Goal: Obtain resource: Obtain resource

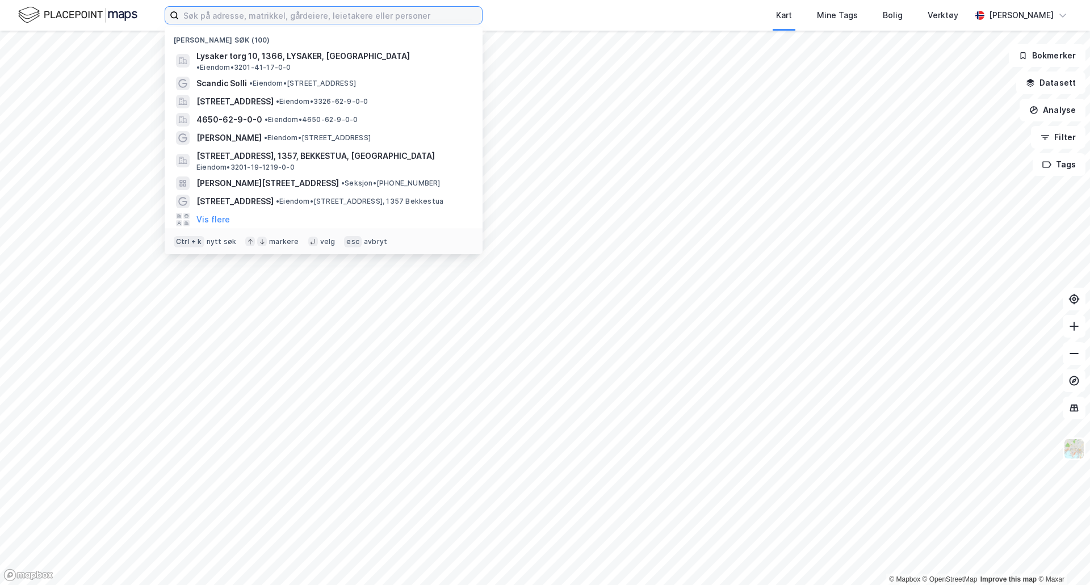
click at [305, 18] on input at bounding box center [330, 15] width 303 height 17
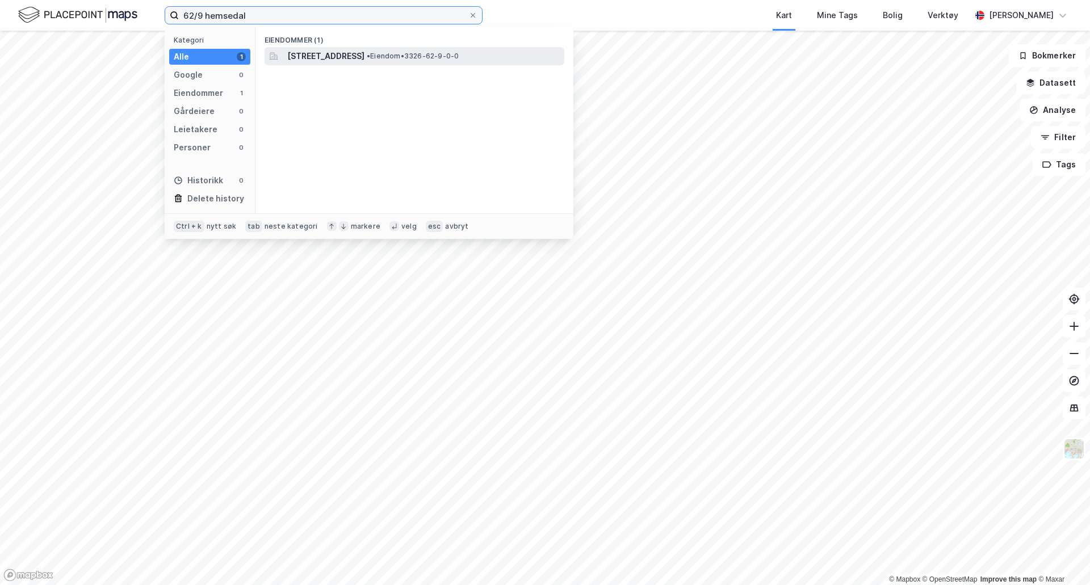
type input "62/9 hemsedal"
click at [348, 56] on span "[STREET_ADDRESS]" at bounding box center [325, 56] width 77 height 14
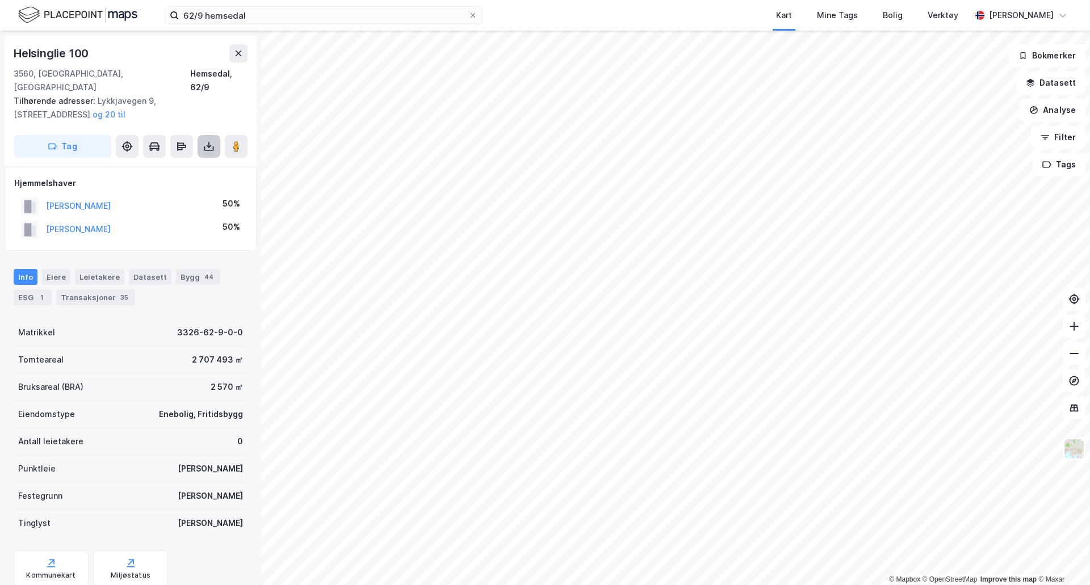
click at [204, 146] on icon at bounding box center [209, 148] width 10 height 5
click at [165, 165] on div "Last ned grunnbok" at bounding box center [153, 169] width 66 height 9
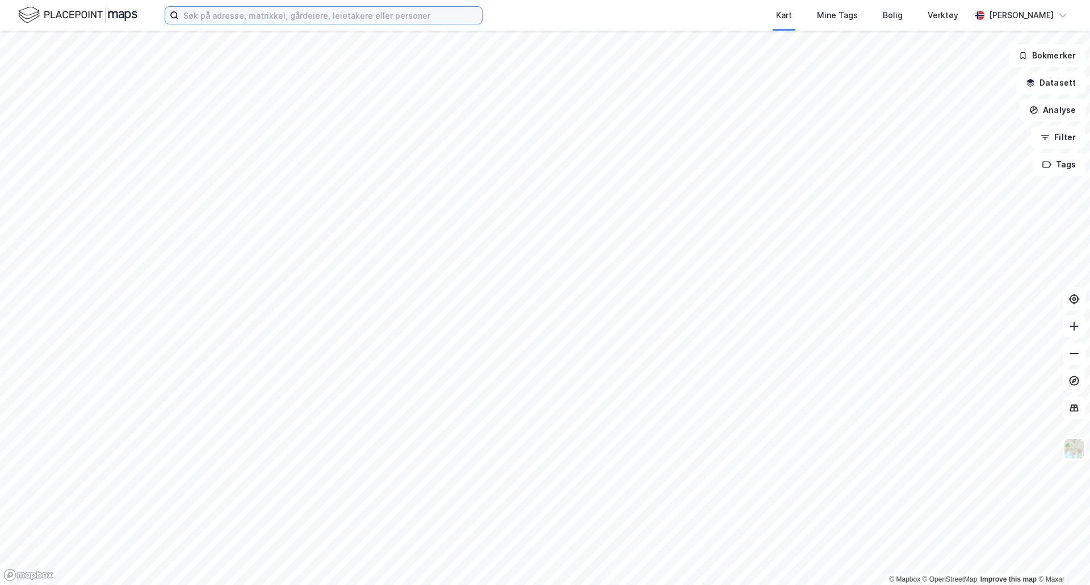
click at [266, 17] on input at bounding box center [330, 15] width 303 height 17
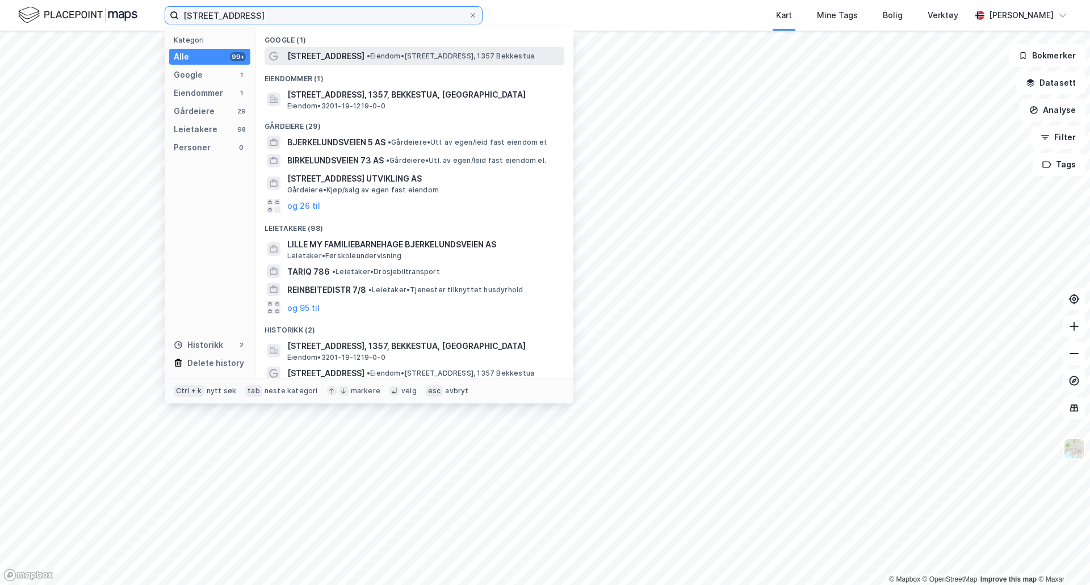
type input "[STREET_ADDRESS]"
click at [323, 52] on span "[STREET_ADDRESS]" at bounding box center [325, 56] width 77 height 14
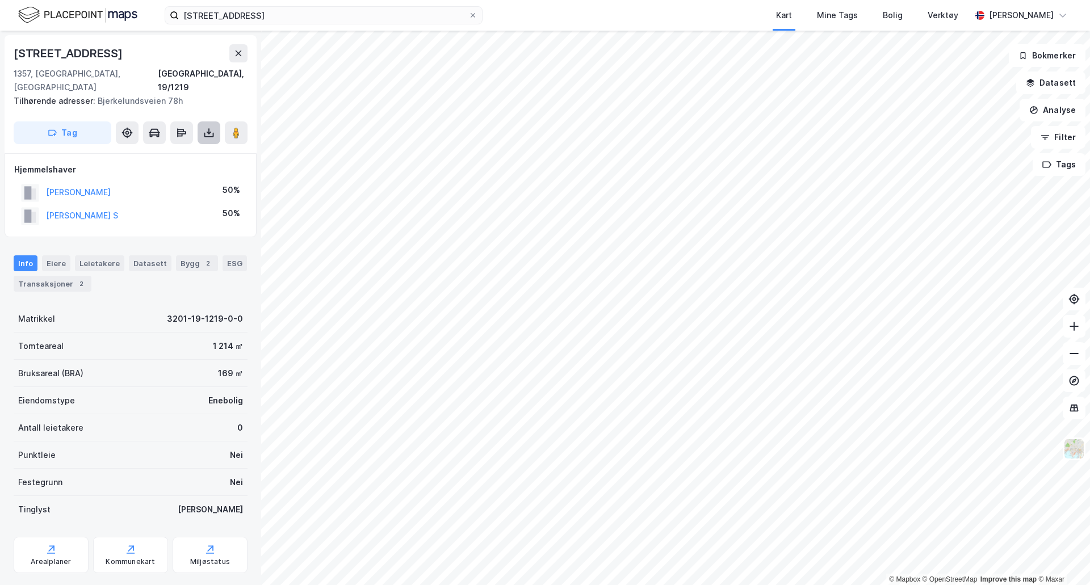
click at [207, 127] on icon at bounding box center [208, 132] width 11 height 11
click at [177, 151] on div "Last ned grunnbok" at bounding box center [153, 155] width 66 height 9
